Goal: Information Seeking & Learning: Learn about a topic

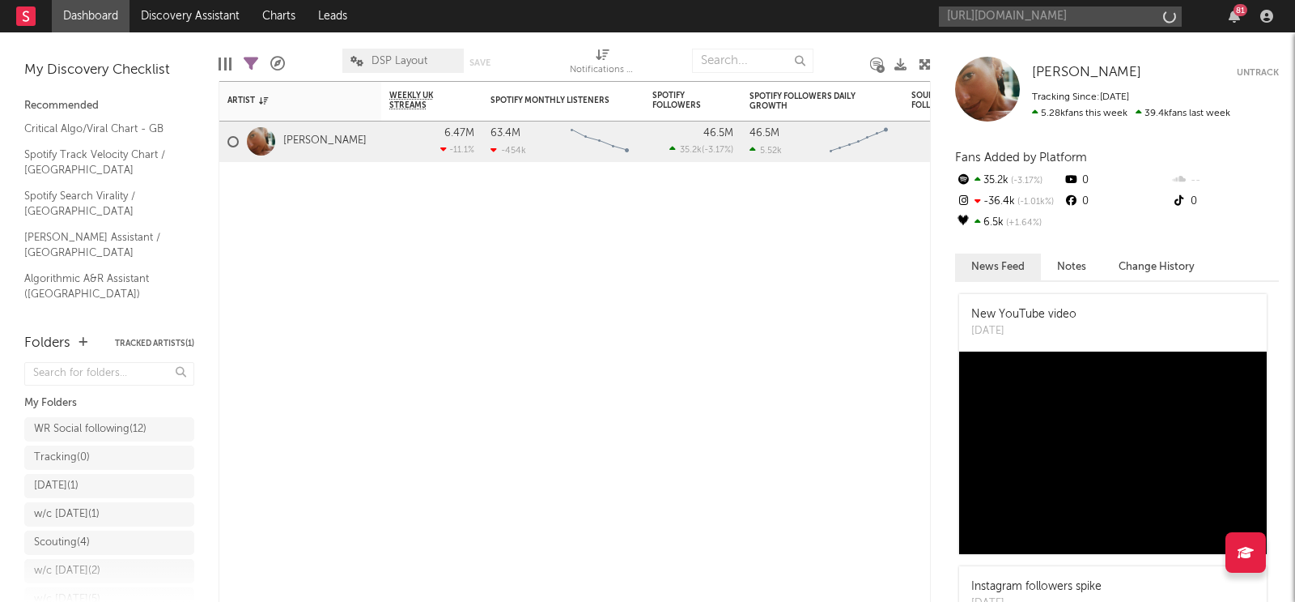
scroll to position [0, 203]
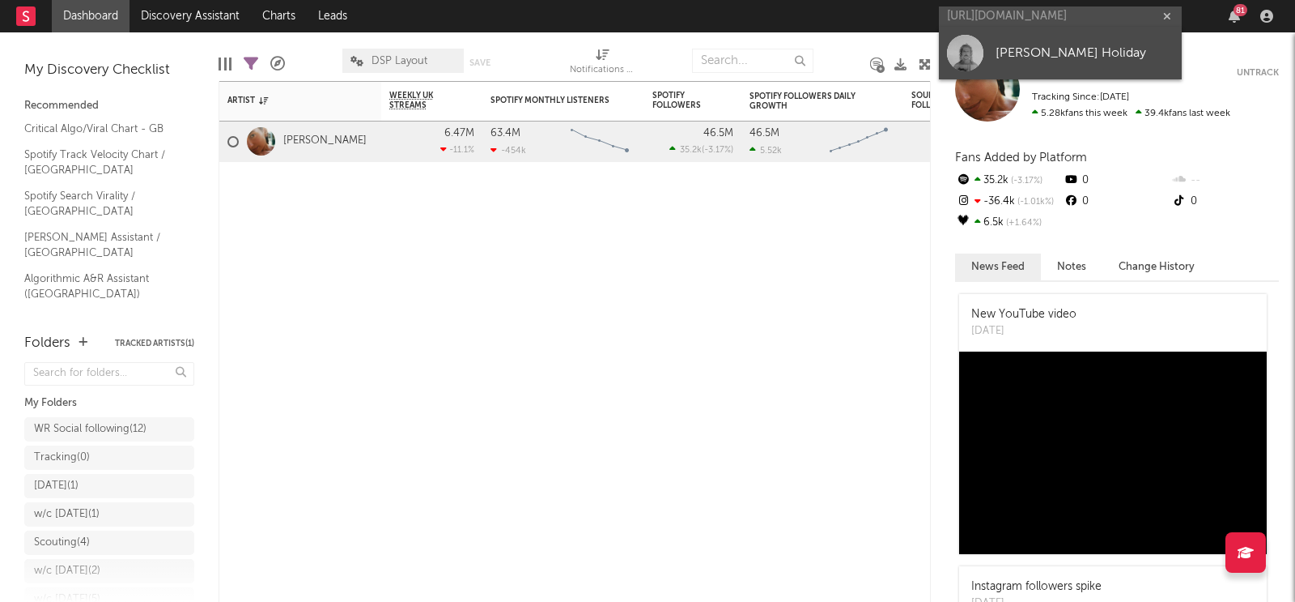
type input "[URL][DOMAIN_NAME]"
click at [1055, 41] on link "[PERSON_NAME] Holiday" at bounding box center [1060, 53] width 243 height 53
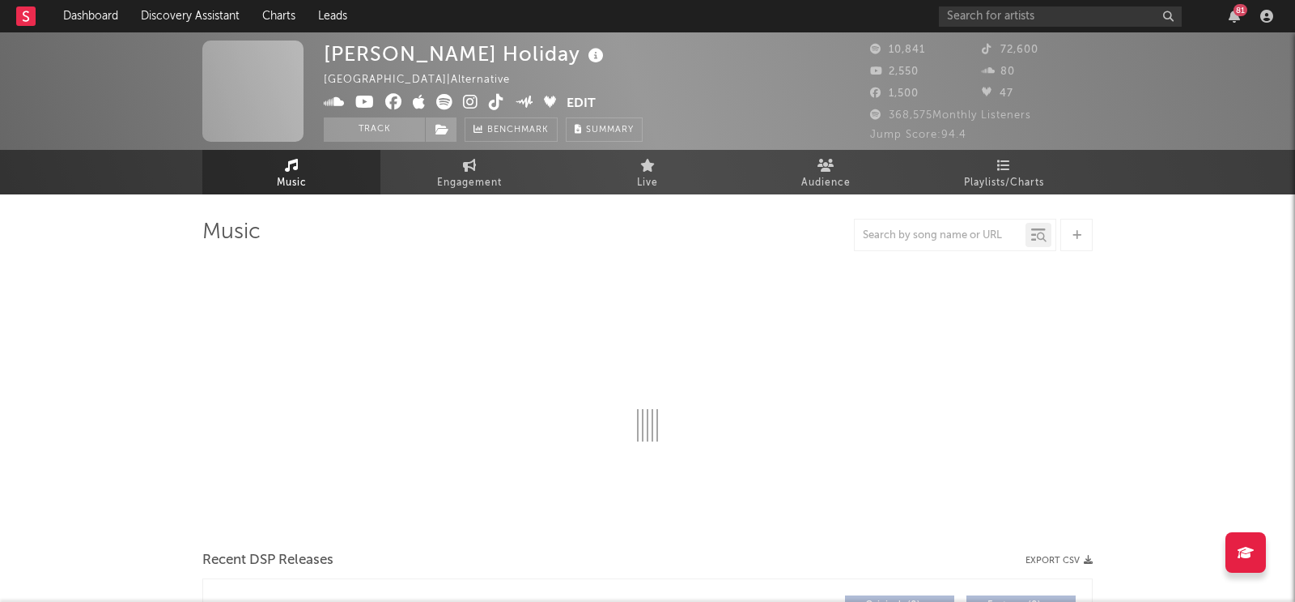
select select "6m"
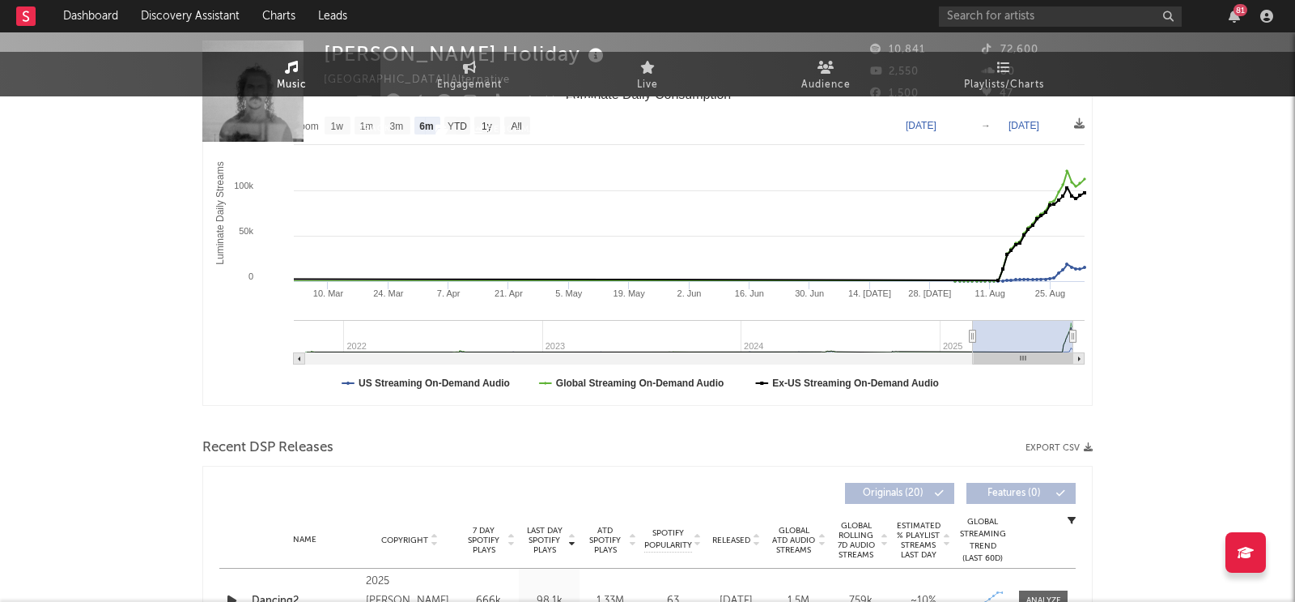
scroll to position [561, 0]
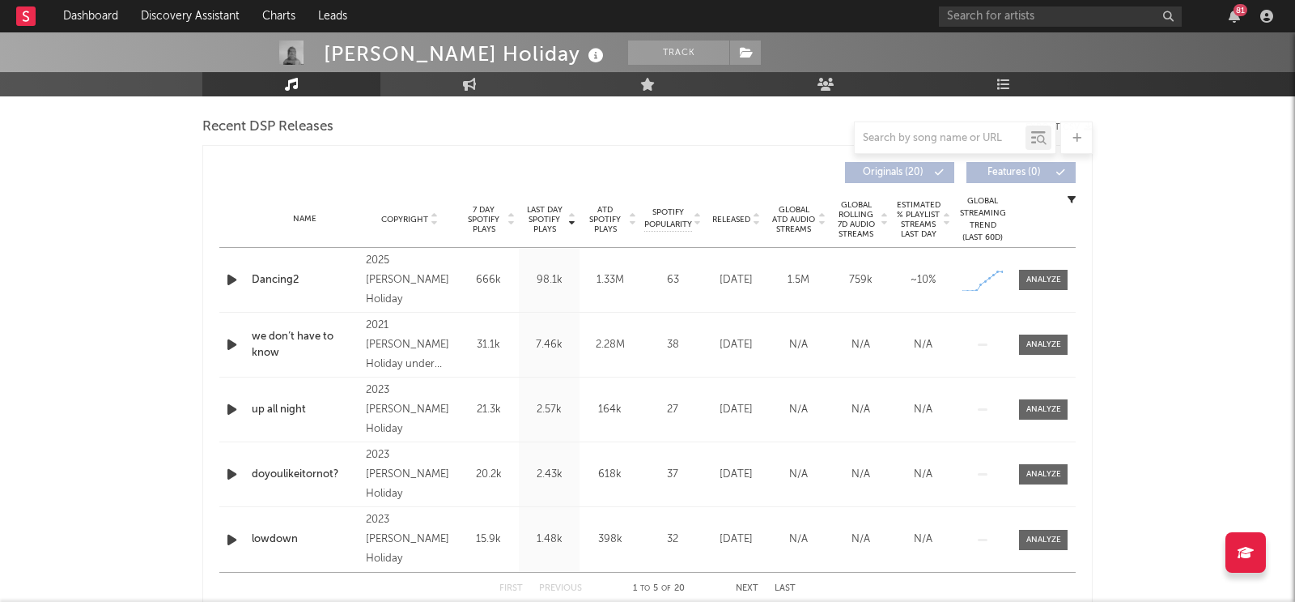
click at [1058, 288] on div "Name Dancing2 Copyright 2025 [PERSON_NAME] Holiday Label [PERSON_NAME] Holiday …" at bounding box center [647, 280] width 857 height 64
click at [1044, 283] on div at bounding box center [1044, 280] width 35 height 12
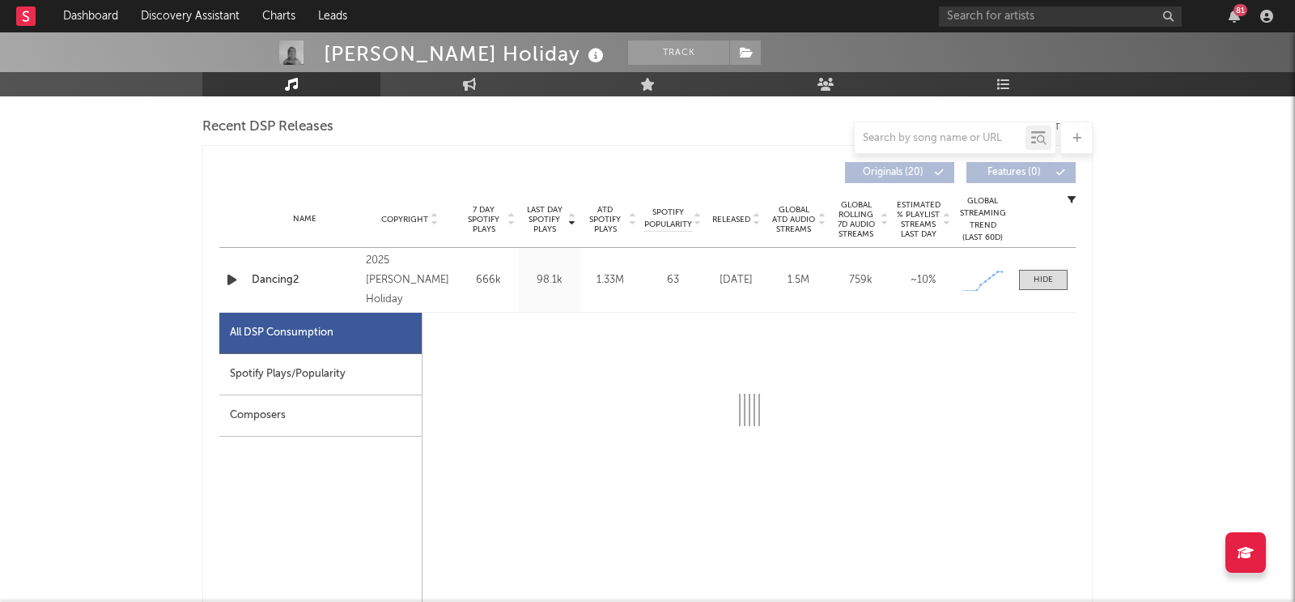
click at [363, 378] on div "Spotify Plays/Popularity" at bounding box center [320, 374] width 202 height 41
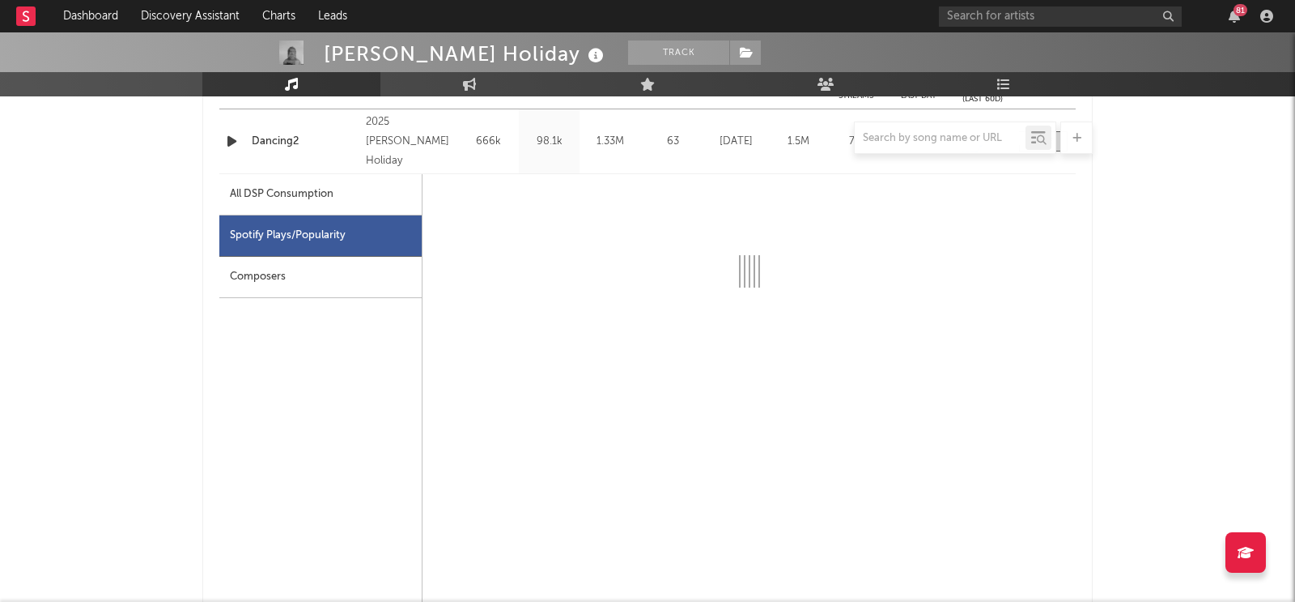
select select "1w"
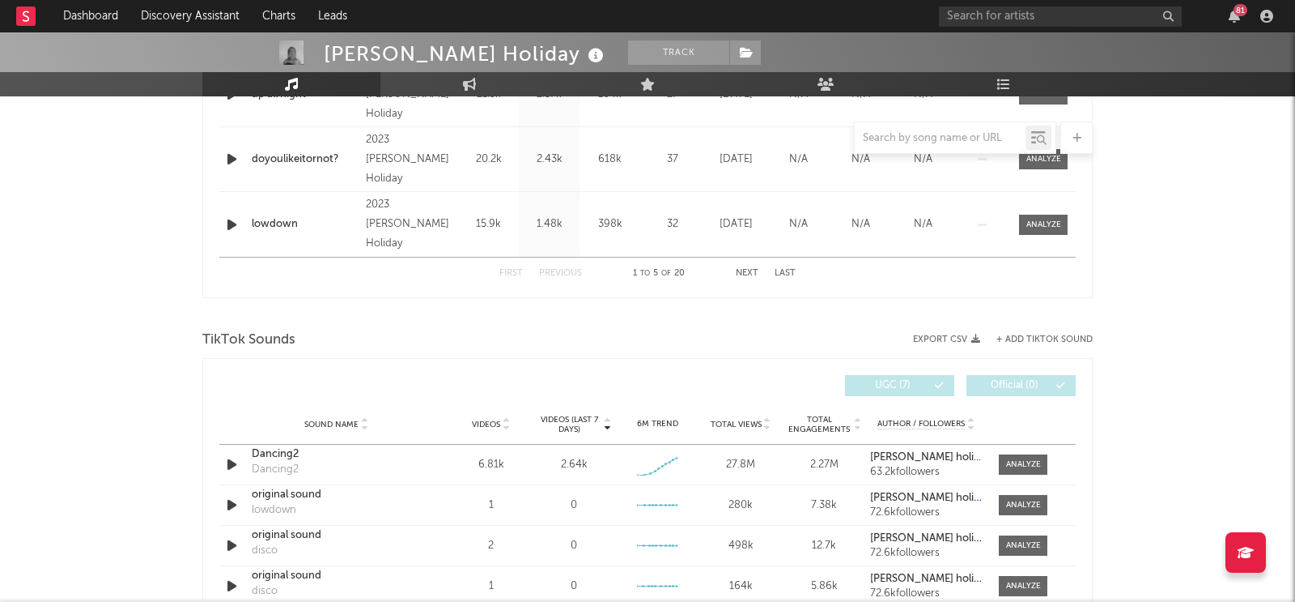
scroll to position [1762, 0]
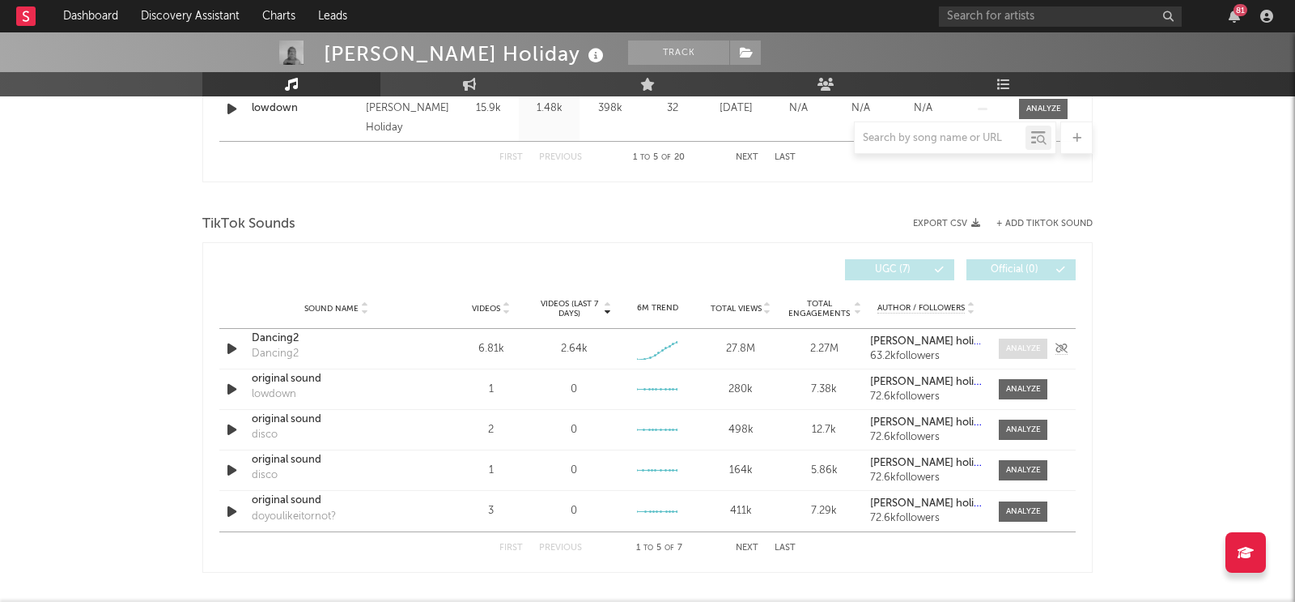
click at [1022, 342] on div at bounding box center [1023, 348] width 35 height 12
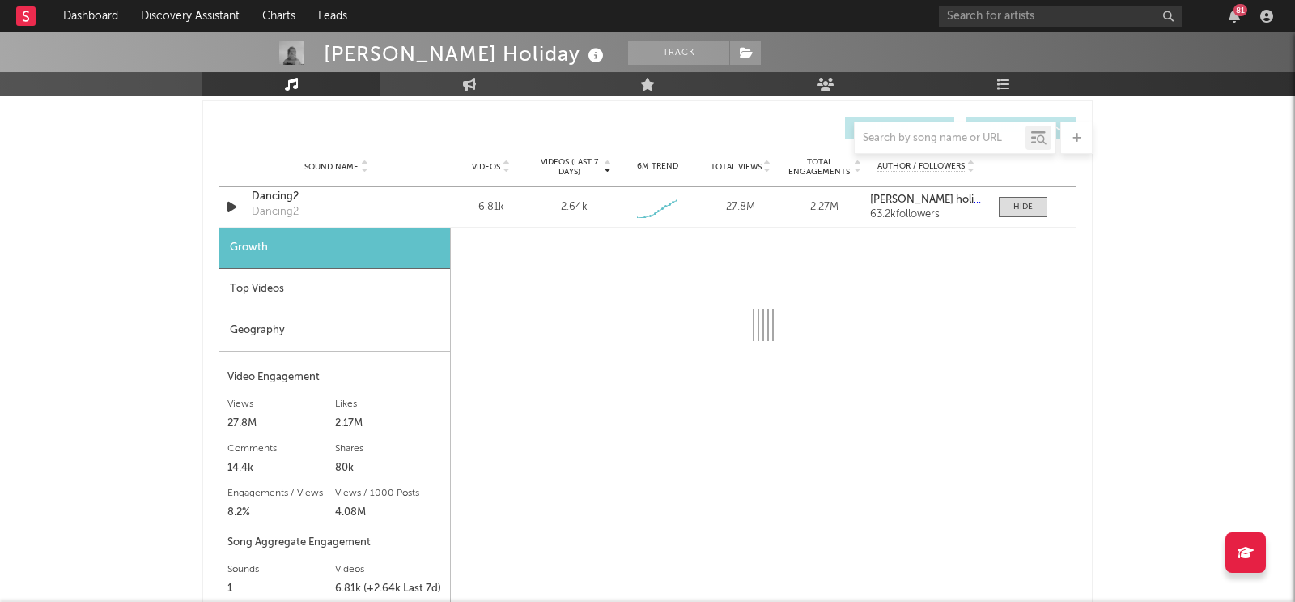
scroll to position [2047, 0]
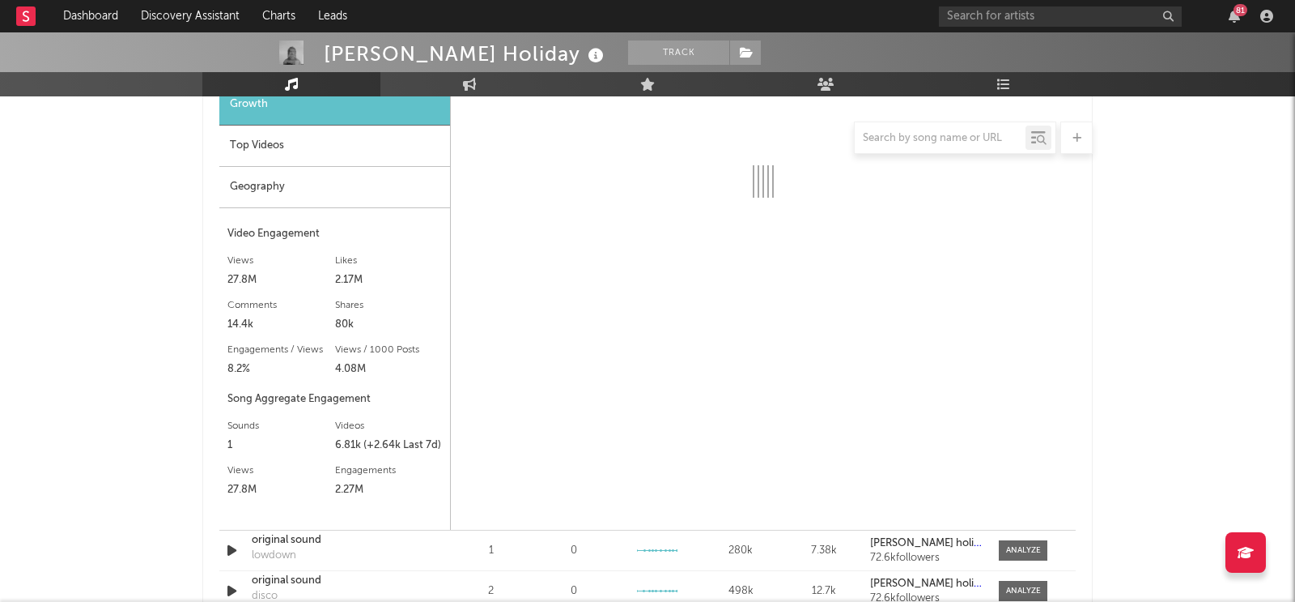
click at [323, 142] on div at bounding box center [647, 137] width 891 height 32
select select "1w"
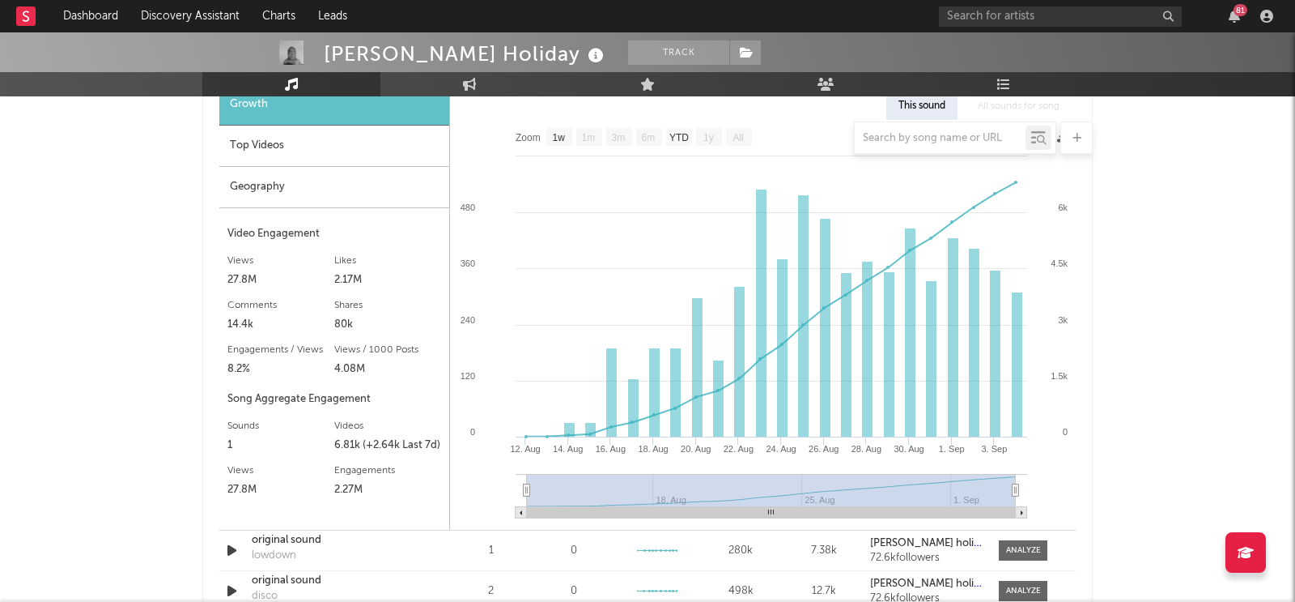
scroll to position [1839, 0]
